Goal: Find contact information: Find contact information

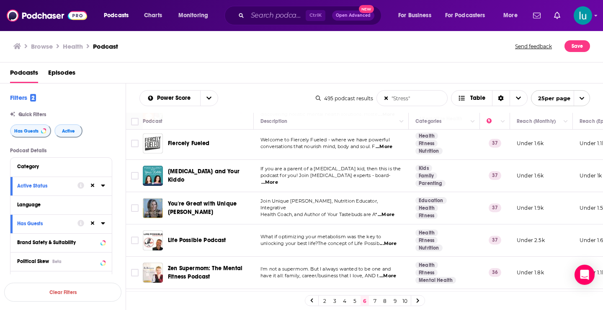
click at [391, 277] on span "...More" at bounding box center [388, 275] width 17 height 7
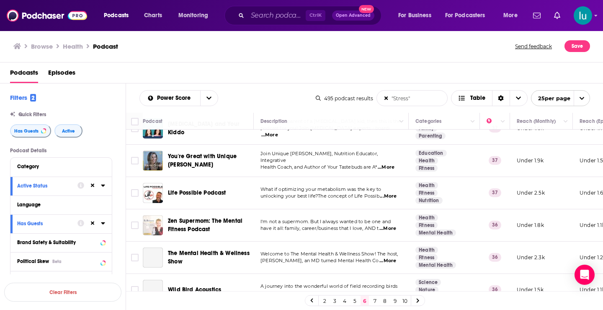
scroll to position [681, 0]
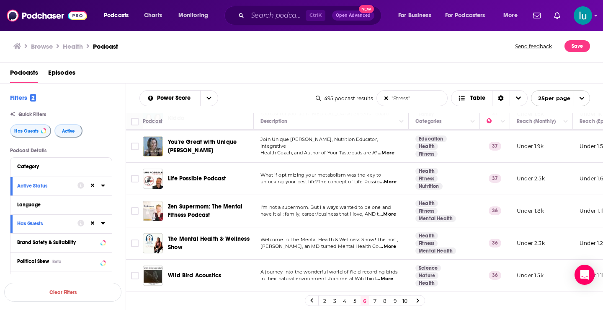
click at [389, 248] on span "...More" at bounding box center [388, 246] width 17 height 7
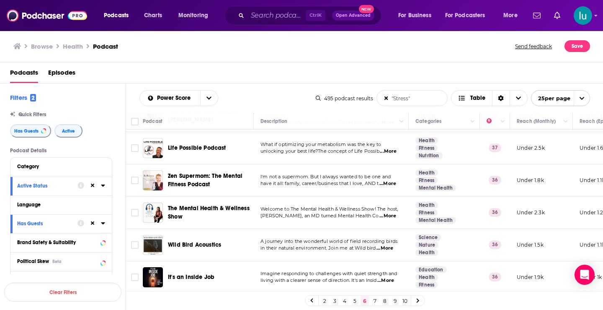
scroll to position [719, 0]
click at [390, 277] on span "...More" at bounding box center [385, 280] width 17 height 7
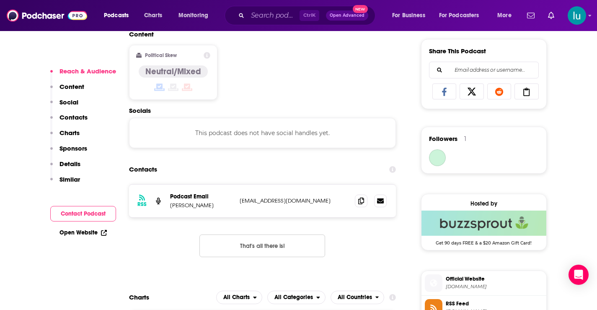
scroll to position [553, 0]
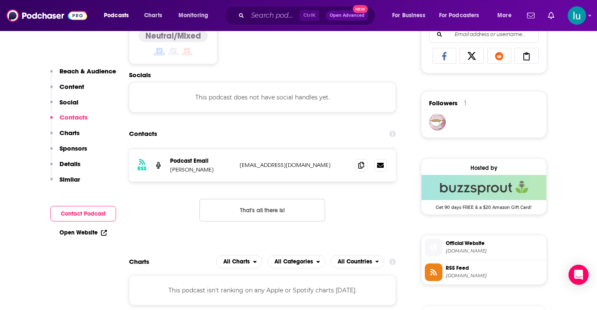
drag, startPoint x: 331, startPoint y: 165, endPoint x: 238, endPoint y: 162, distance: 93.5
click at [238, 162] on div "RSS Podcast Email Alena Gomes Rodrigues alena@alenagomesrodrigues.com alena@ale…" at bounding box center [262, 165] width 267 height 33
copy p "alena@alenagomesrodrigues.com"
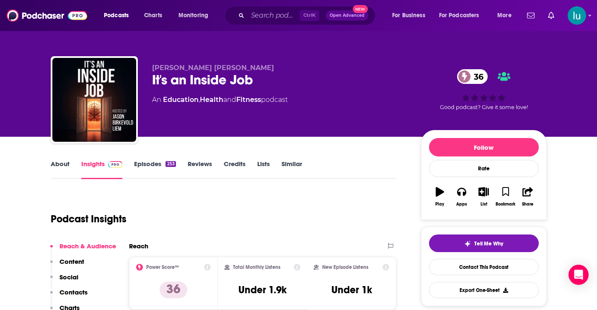
click at [62, 164] on link "About" at bounding box center [60, 169] width 19 height 19
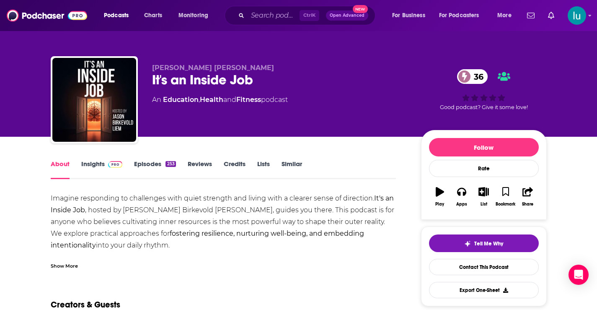
click at [100, 163] on link "Insights" at bounding box center [101, 169] width 41 height 19
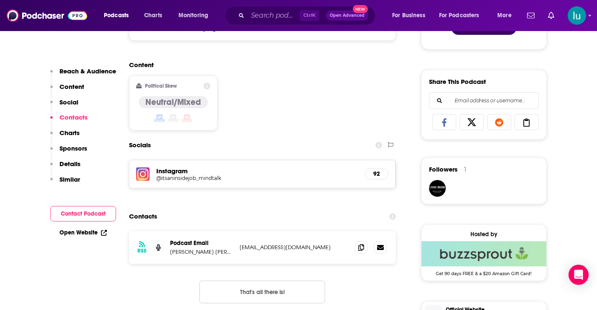
scroll to position [647, 0]
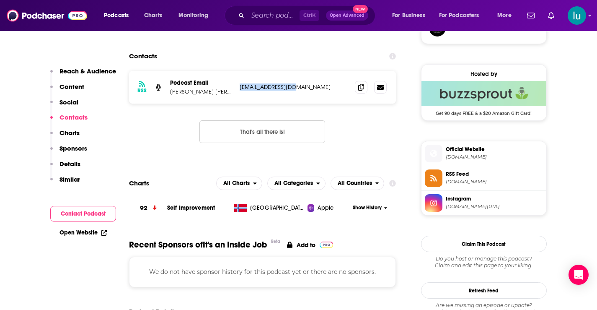
drag, startPoint x: 304, startPoint y: 89, endPoint x: 242, endPoint y: 86, distance: 62.1
click at [233, 88] on div "RSS Podcast Email [PERSON_NAME] [PERSON_NAME] [EMAIL_ADDRESS][DOMAIN_NAME] [EMA…" at bounding box center [262, 87] width 267 height 33
copy div "[EMAIL_ADDRESS][DOMAIN_NAME]"
